Goal: Find contact information: Find contact information

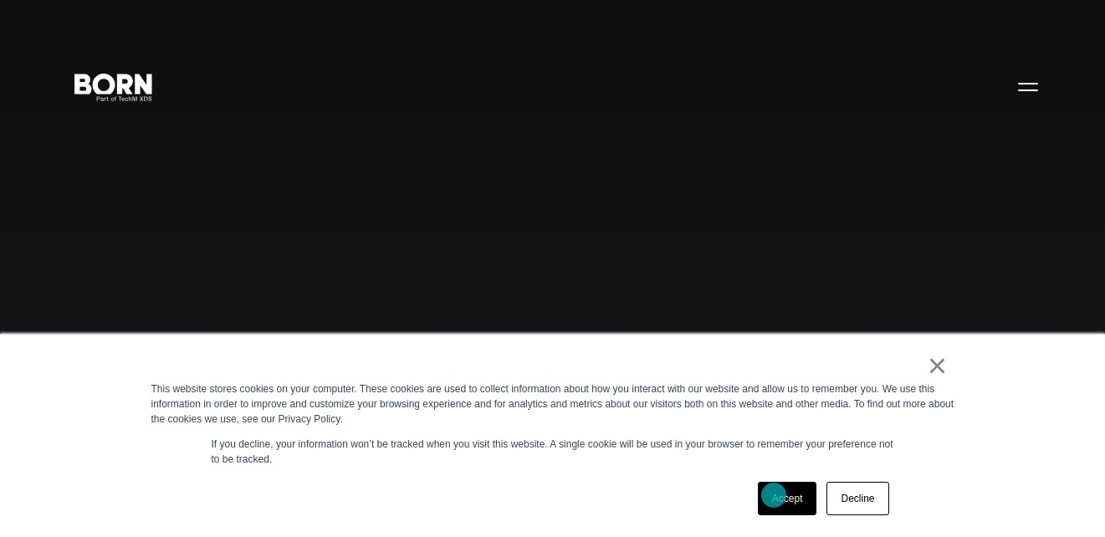
click at [774, 495] on link "Accept" at bounding box center [787, 498] width 59 height 33
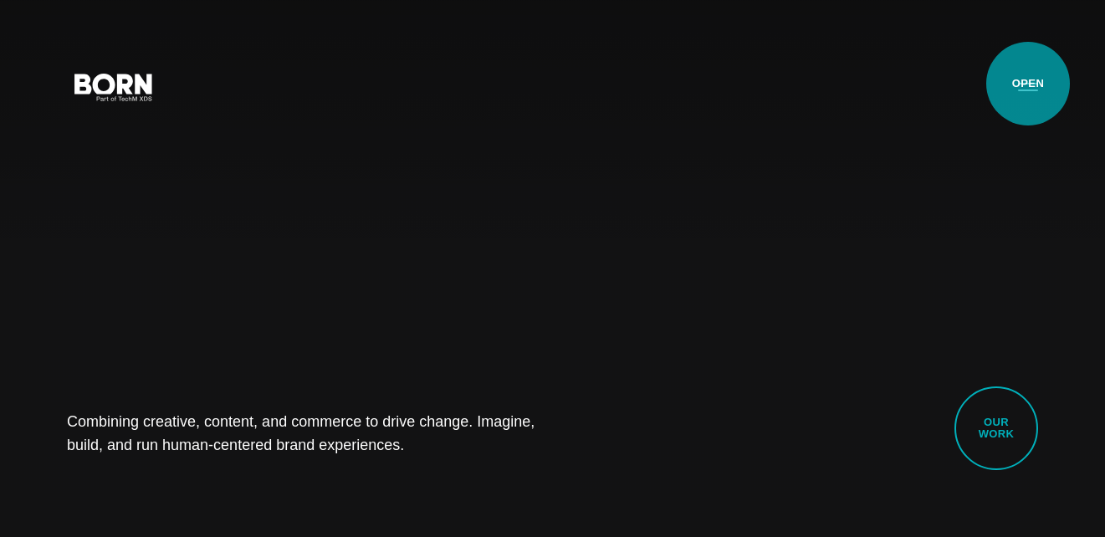
click at [1028, 84] on button "Primary Menu" at bounding box center [1028, 86] width 40 height 35
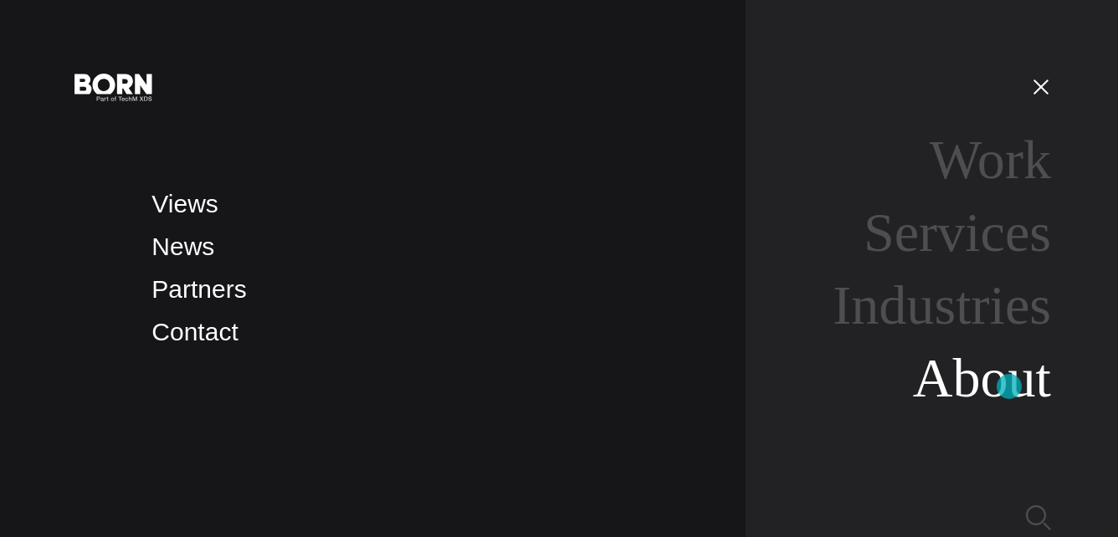
click at [1009, 386] on link "About" at bounding box center [982, 377] width 138 height 61
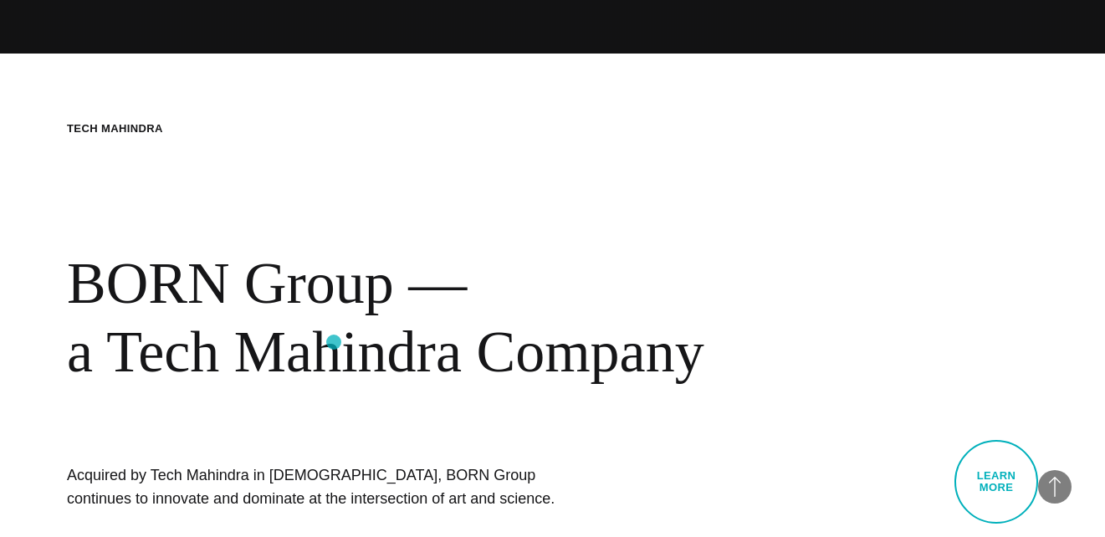
scroll to position [686, 0]
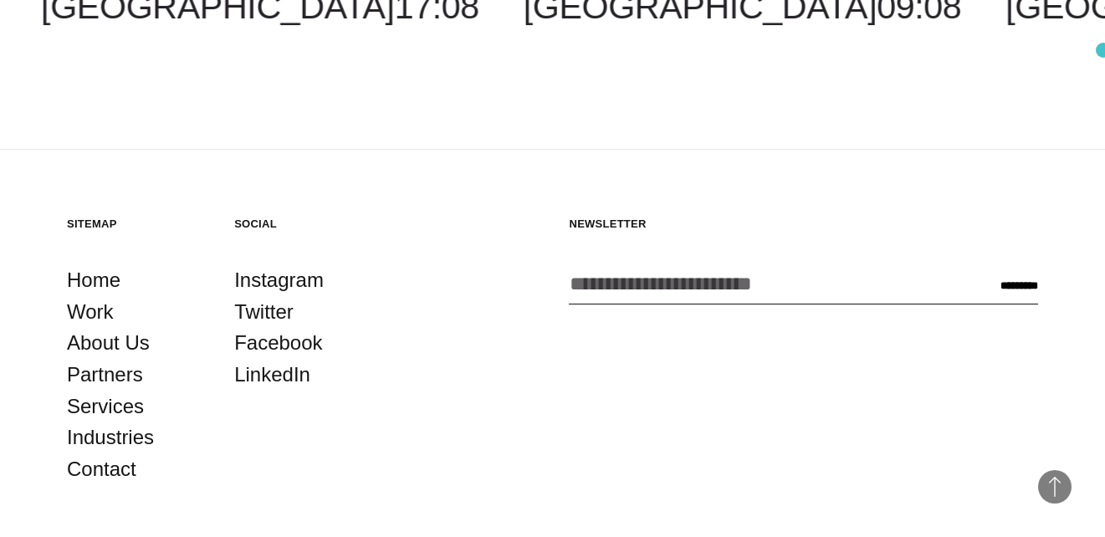
scroll to position [3458, 0]
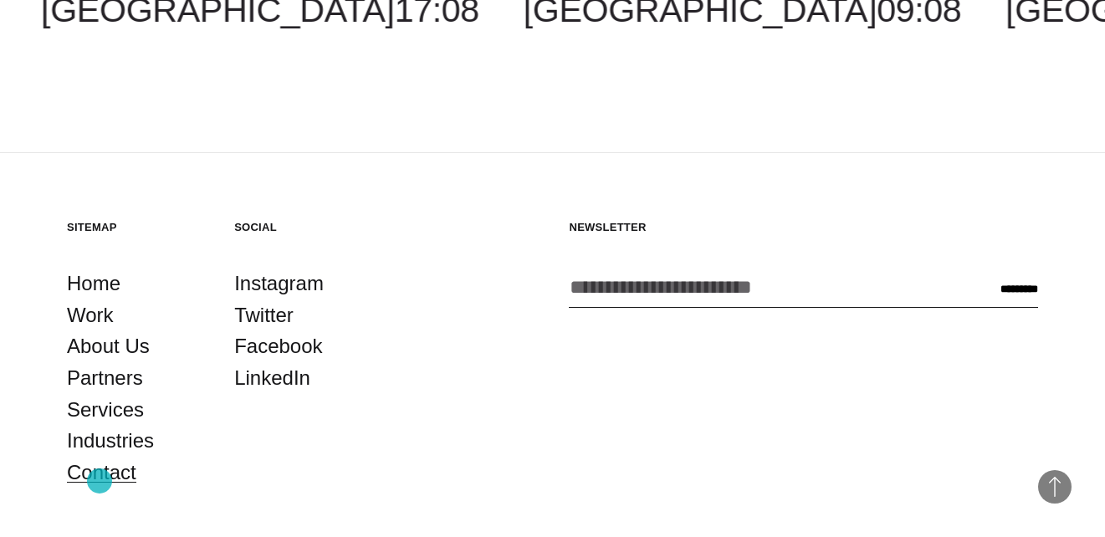
click at [100, 481] on link "Contact" at bounding box center [101, 473] width 69 height 32
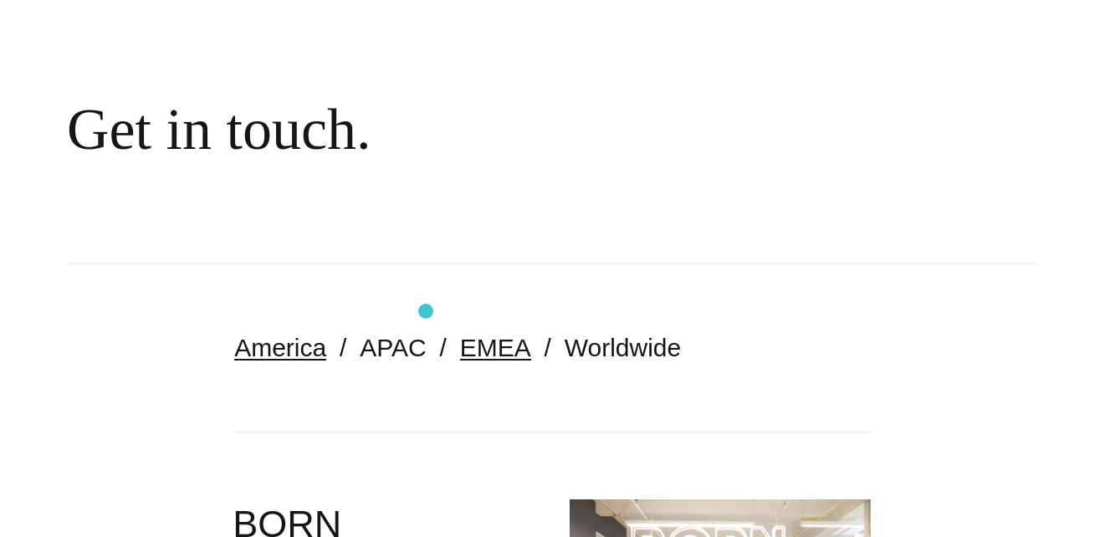
scroll to position [128, 0]
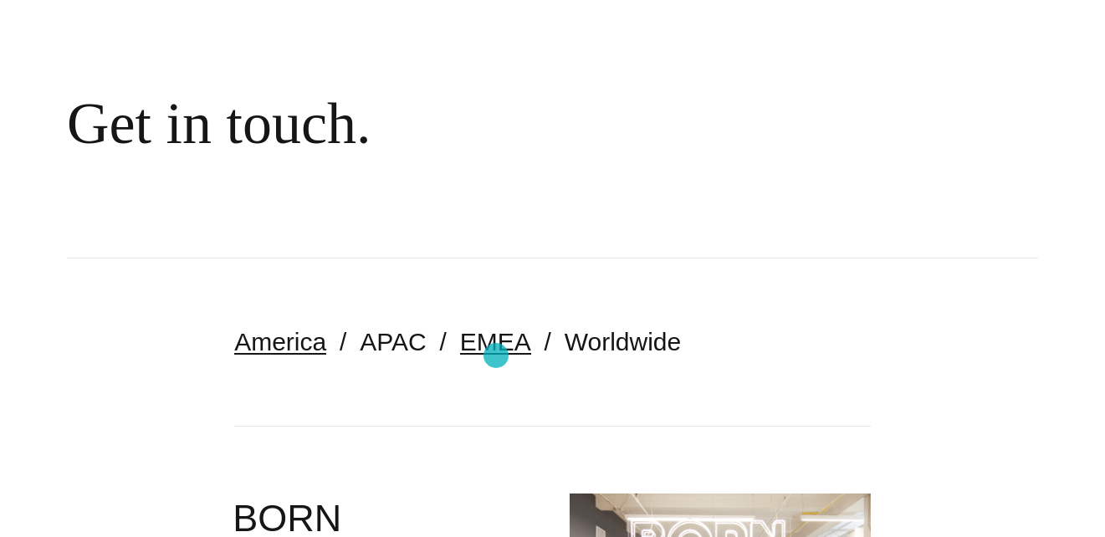
click at [496, 356] on link "EMEA" at bounding box center [495, 342] width 71 height 28
